Goal: Information Seeking & Learning: Learn about a topic

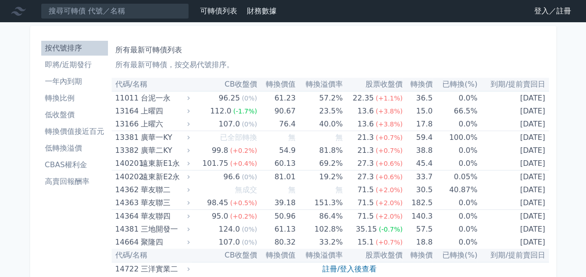
click at [76, 147] on li "低轉換溢價" at bounding box center [74, 148] width 67 height 11
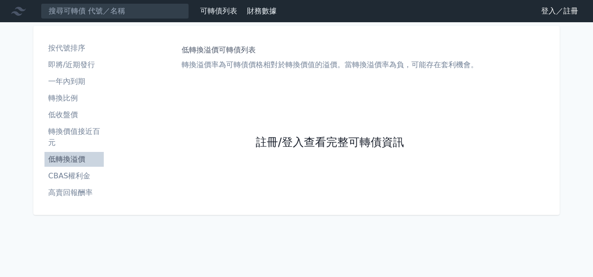
click at [325, 147] on link "註冊/登入查看完整可轉債資訊" at bounding box center [330, 142] width 148 height 15
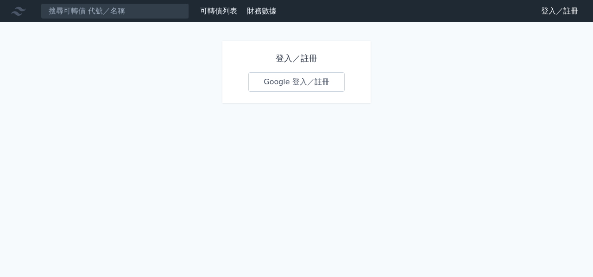
click at [306, 86] on link "Google 登入／註冊" at bounding box center [296, 81] width 96 height 19
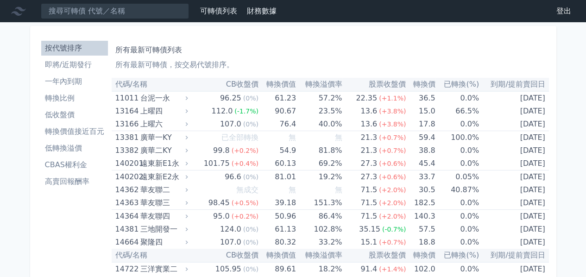
click at [67, 149] on li "低轉換溢價" at bounding box center [74, 148] width 67 height 11
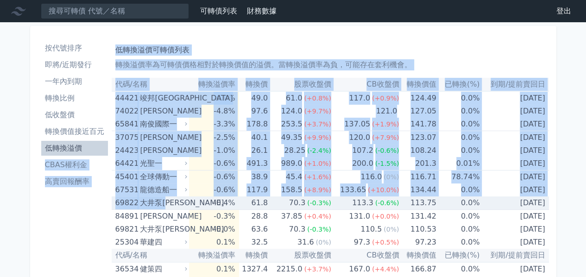
drag, startPoint x: 111, startPoint y: 152, endPoint x: 169, endPoint y: 206, distance: 79.7
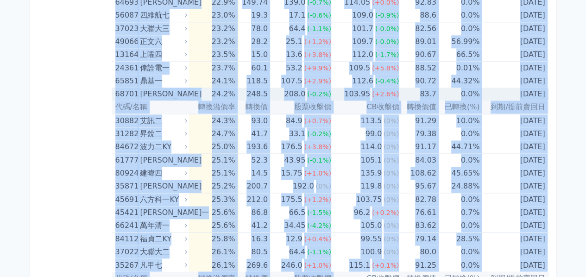
scroll to position [2379, 0]
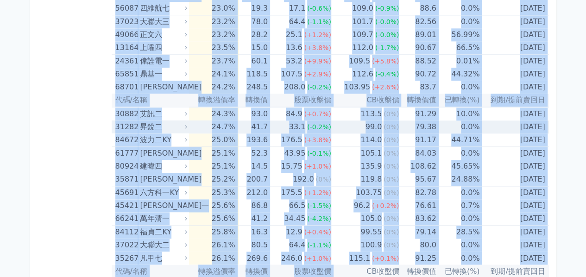
drag, startPoint x: 113, startPoint y: 83, endPoint x: 546, endPoint y: 126, distance: 435.0
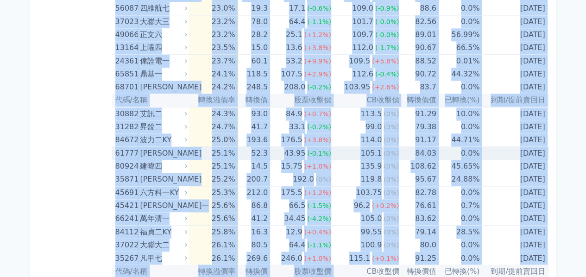
copy table "lo/ip dolor sit ametc ADipi elit sed(%) do/eiusm 01713 temPO -1.5% 77.9 24.9 (+…"
